Goal: Task Accomplishment & Management: Use online tool/utility

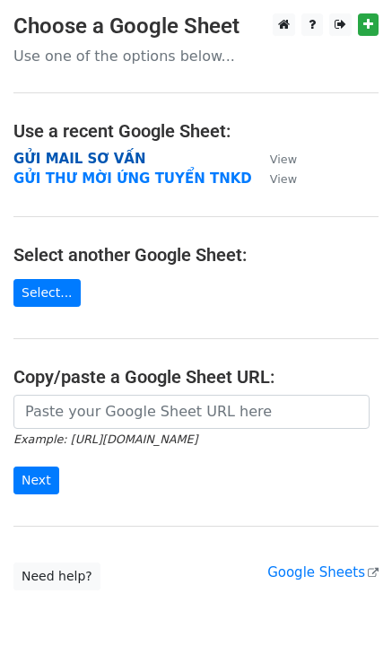
click at [107, 151] on strong "GỬI MAIL SƠ VẤN" at bounding box center [79, 159] width 132 height 16
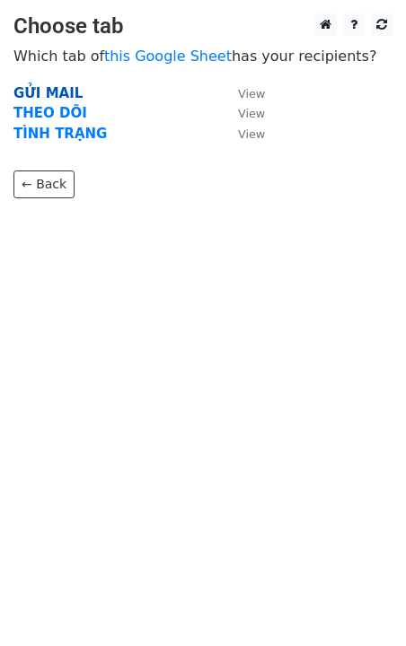
click at [66, 90] on strong "GỬI MAIL" at bounding box center [47, 93] width 69 height 16
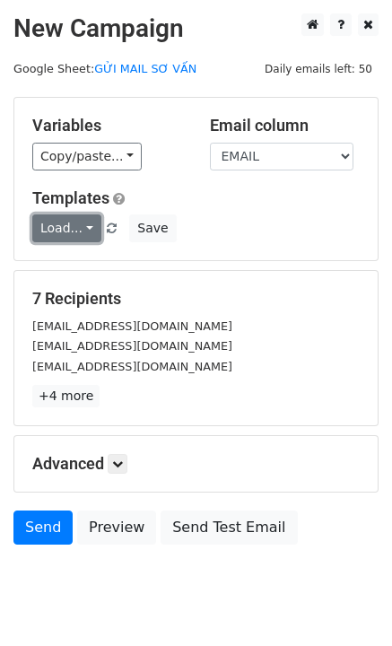
click at [71, 220] on link "Load..." at bounding box center [66, 229] width 69 height 28
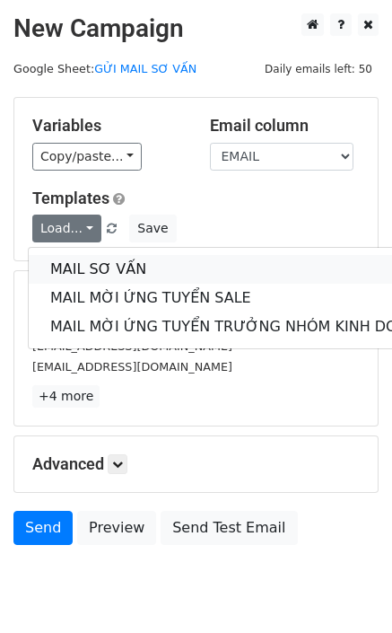
click at [75, 263] on link "MAIL SƠ VẤN" at bounding box center [239, 269] width 421 height 29
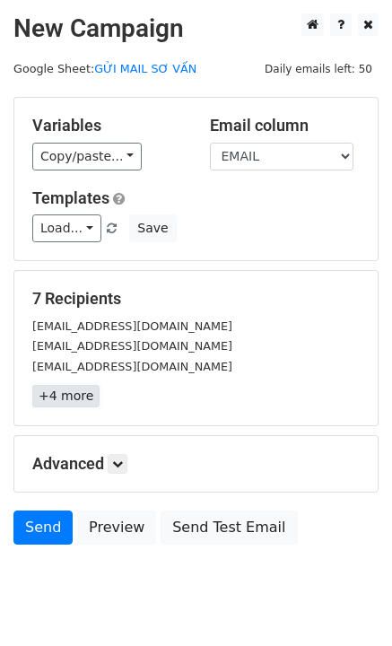
click at [65, 399] on link "+4 more" at bounding box center [65, 396] width 67 height 22
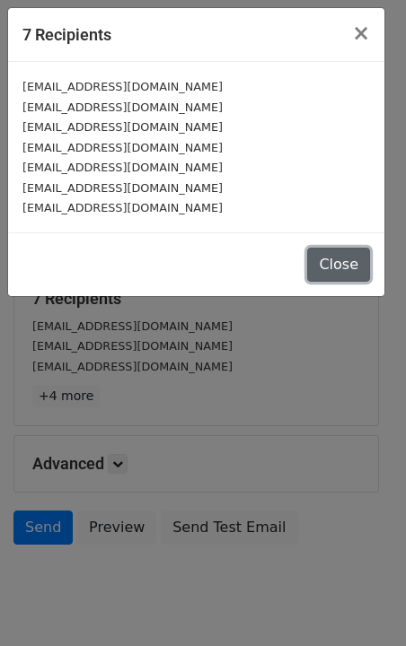
click at [323, 259] on button "Close" at bounding box center [338, 265] width 63 height 34
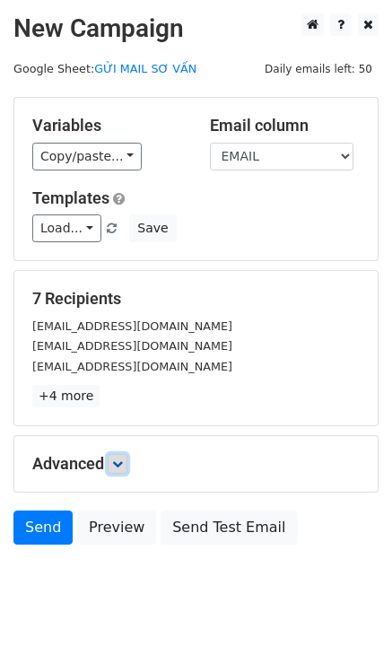
click at [127, 473] on link at bounding box center [118, 464] width 20 height 20
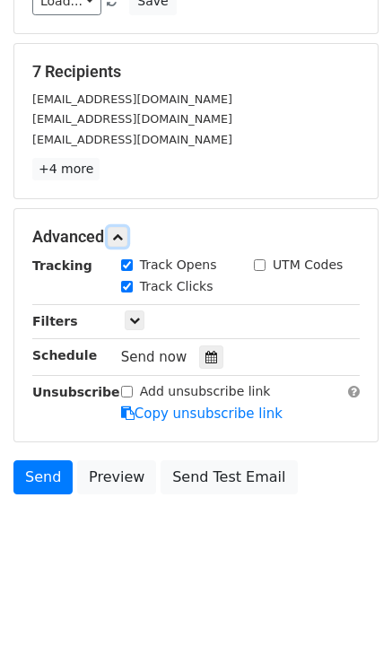
scroll to position [137, 0]
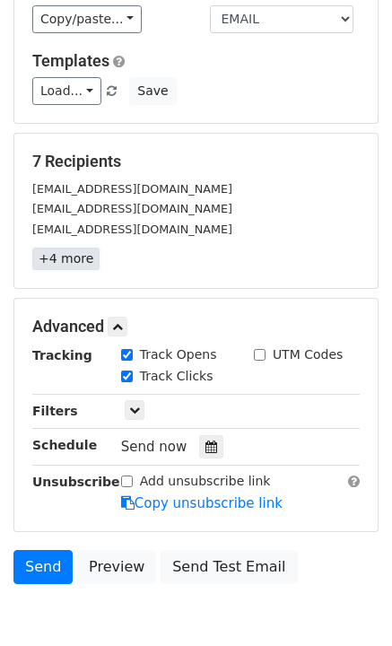
click at [54, 267] on link "+4 more" at bounding box center [65, 259] width 67 height 22
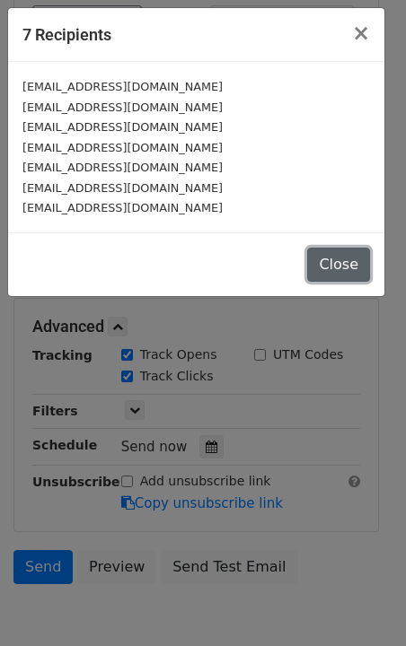
click at [353, 265] on button "Close" at bounding box center [338, 265] width 63 height 34
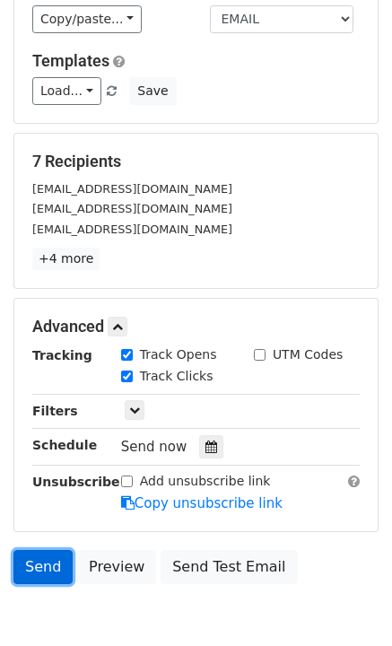
click at [42, 566] on link "Send" at bounding box center [42, 567] width 59 height 34
